Goal: Task Accomplishment & Management: Manage account settings

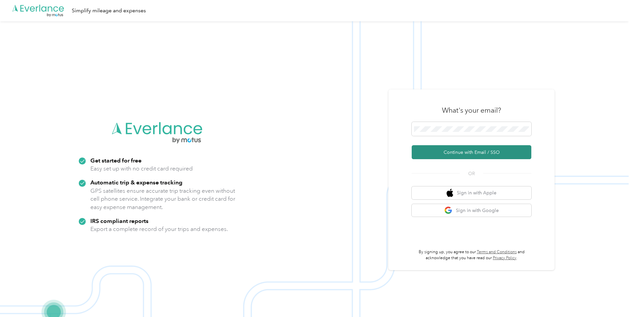
click at [451, 148] on button "Continue with Email / SSO" at bounding box center [472, 152] width 120 height 14
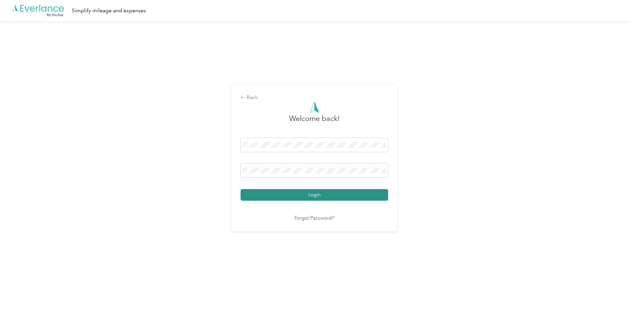
click at [319, 196] on button "Login" at bounding box center [313, 195] width 147 height 12
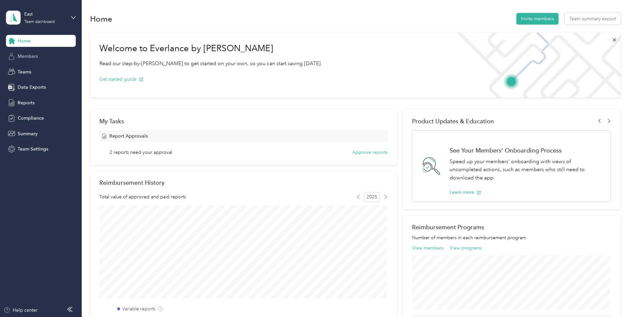
click at [26, 50] on div "Members" at bounding box center [41, 56] width 70 height 12
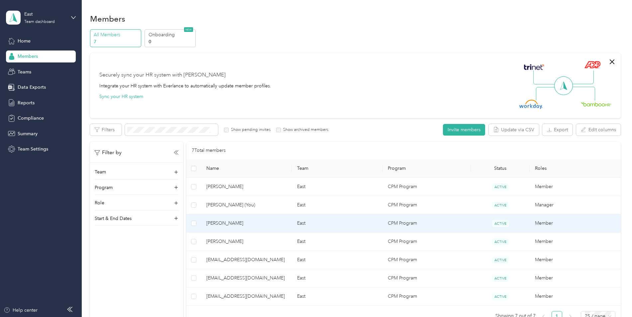
click at [252, 220] on span "[PERSON_NAME]" at bounding box center [246, 223] width 80 height 7
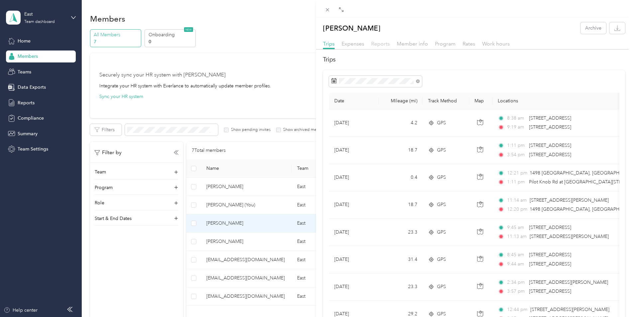
click at [382, 44] on span "Reports" at bounding box center [380, 44] width 19 height 6
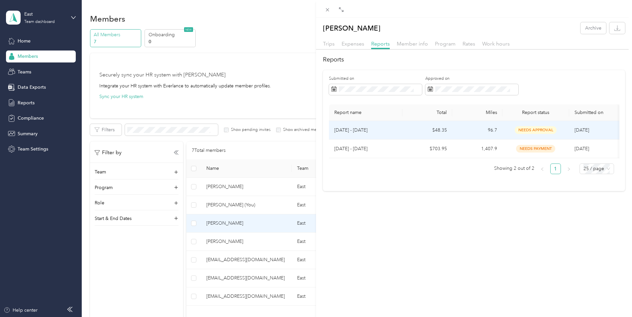
click at [530, 129] on span "needs approval" at bounding box center [536, 130] width 42 height 8
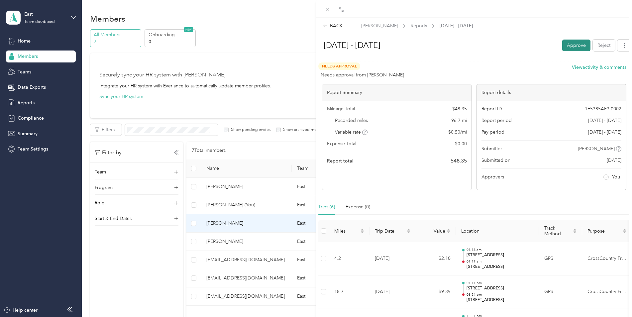
click at [565, 46] on button "Approve" at bounding box center [576, 46] width 28 height 12
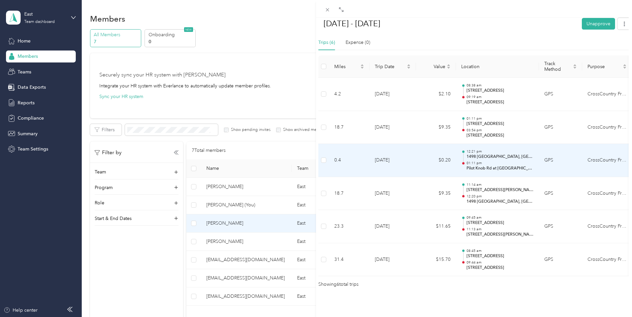
scroll to position [174, 0]
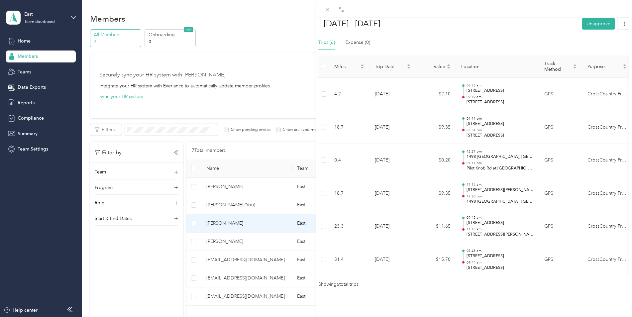
click at [227, 187] on div "BACK [PERSON_NAME] Reports [DATE] - [DATE] [DATE] - [DATE] Unapprove Needs Paym…" at bounding box center [316, 158] width 632 height 317
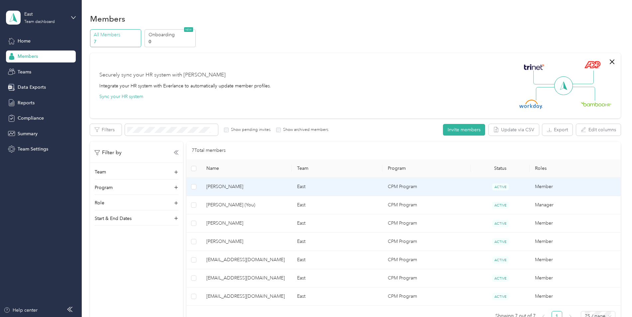
click at [237, 185] on span "[PERSON_NAME]" at bounding box center [246, 186] width 80 height 7
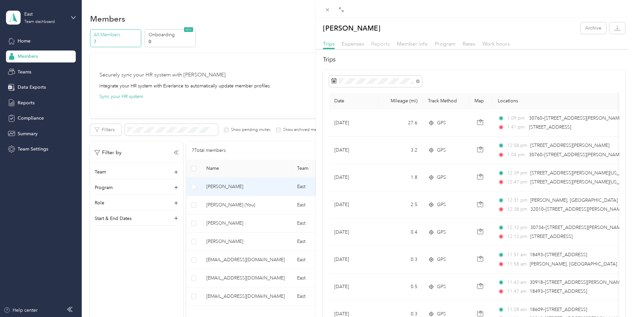
click at [376, 43] on span "Reports" at bounding box center [380, 44] width 19 height 6
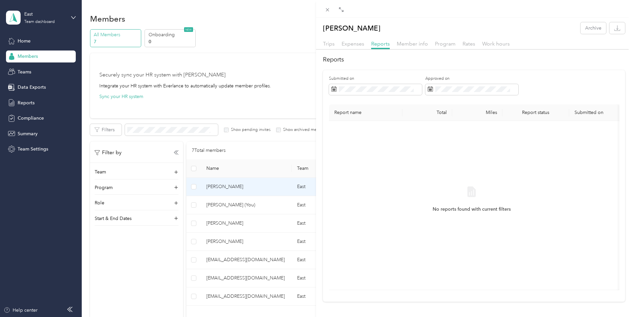
click at [28, 72] on div "[PERSON_NAME] Archive Trips Expenses Reports Member info Program Rates Work hou…" at bounding box center [316, 158] width 632 height 317
